Goal: Use online tool/utility: Utilize a website feature to perform a specific function

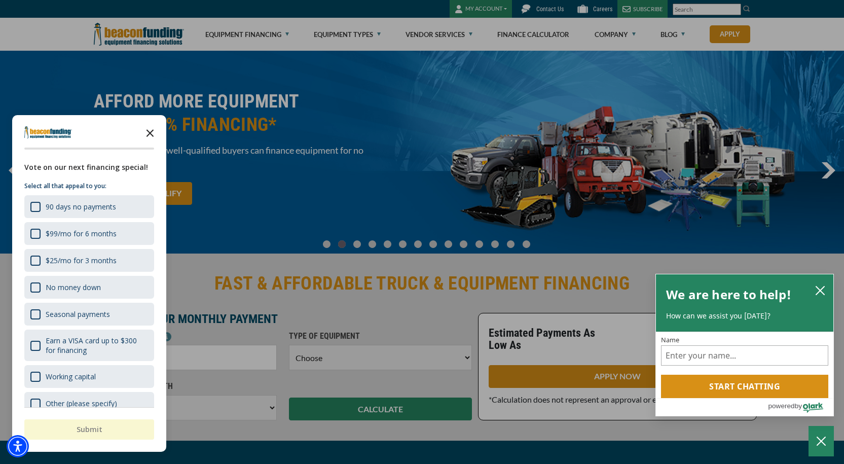
click at [143, 131] on icon "Close the survey" at bounding box center [150, 132] width 20 height 20
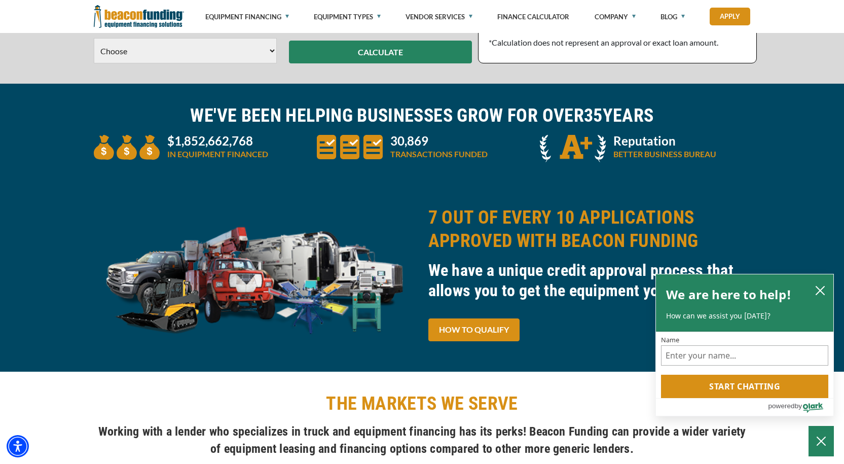
scroll to position [355, 0]
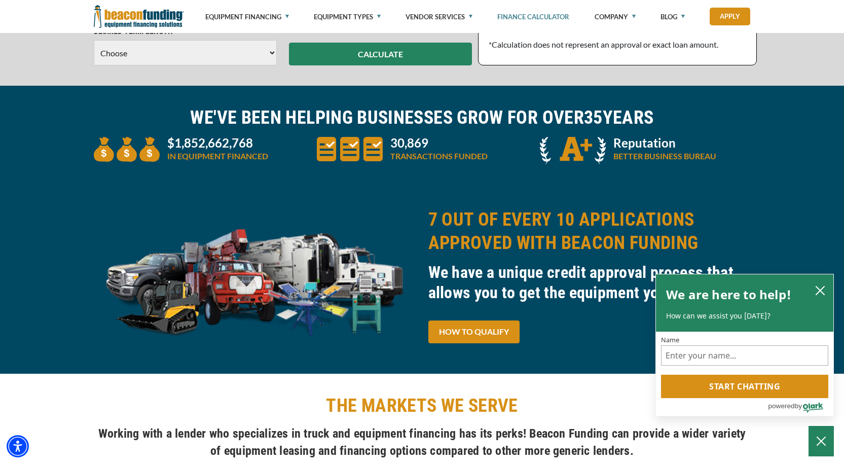
click at [544, 14] on link "Finance Calculator" at bounding box center [534, 16] width 72 height 33
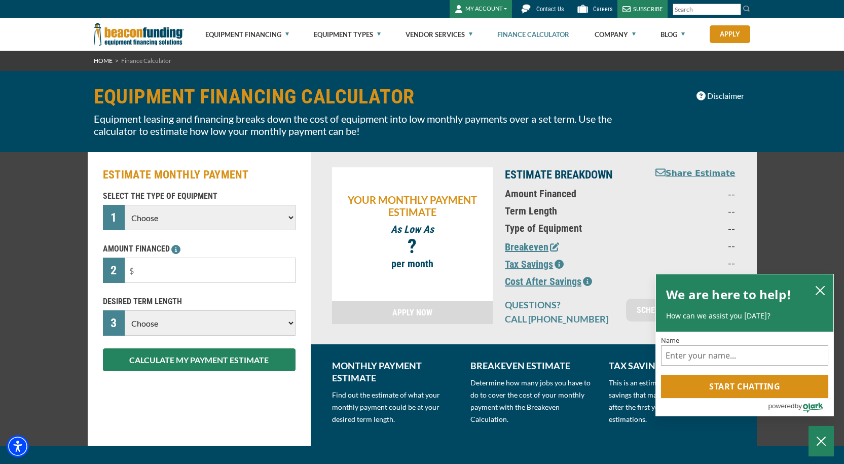
click at [279, 226] on select "Choose Backhoe Boom/Bucket Truck Chipper Commercial Mower Crane DTG/DTF Printin…" at bounding box center [210, 217] width 170 height 25
click at [192, 205] on select "Choose Backhoe Boom/Bucket Truck Chipper Commercial Mower Crane DTG/DTF Printin…" at bounding box center [210, 217] width 170 height 25
click at [56, 248] on div "ESTIMATE MONTHLY PAYMENT SELECT THE TYPE OF EQUIPMENT 1 Choose Backhoe Boom/Buc…" at bounding box center [422, 299] width 844 height 294
click at [820, 292] on icon "close chatbox" at bounding box center [821, 291] width 10 height 10
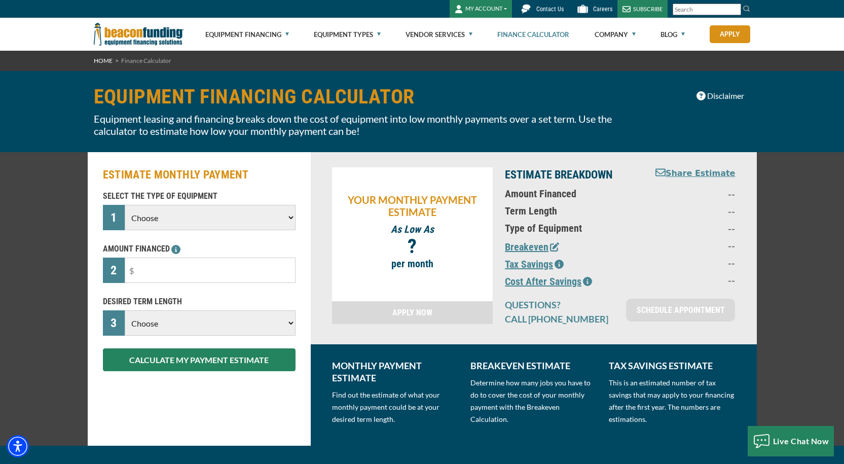
click at [228, 214] on select "Choose Backhoe Boom/Bucket Truck Chipper Commercial Mower Crane DTG/DTF Printin…" at bounding box center [210, 217] width 170 height 25
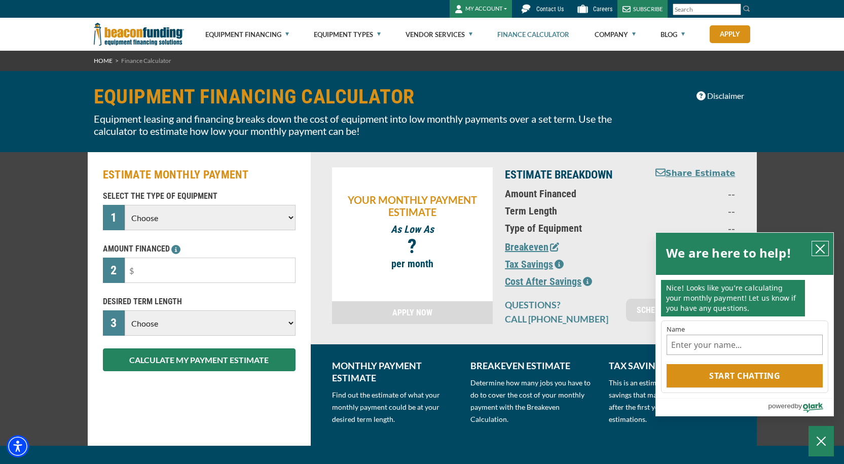
click at [821, 248] on icon "close chatbox" at bounding box center [821, 249] width 10 height 10
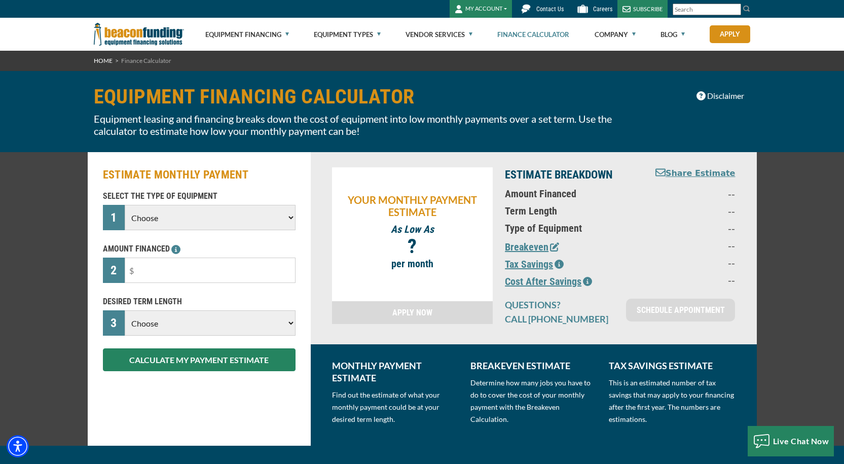
drag, startPoint x: 128, startPoint y: 43, endPoint x: 150, endPoint y: 38, distance: 22.4
click at [128, 43] on img at bounding box center [139, 34] width 90 height 33
